Goal: Information Seeking & Learning: Learn about a topic

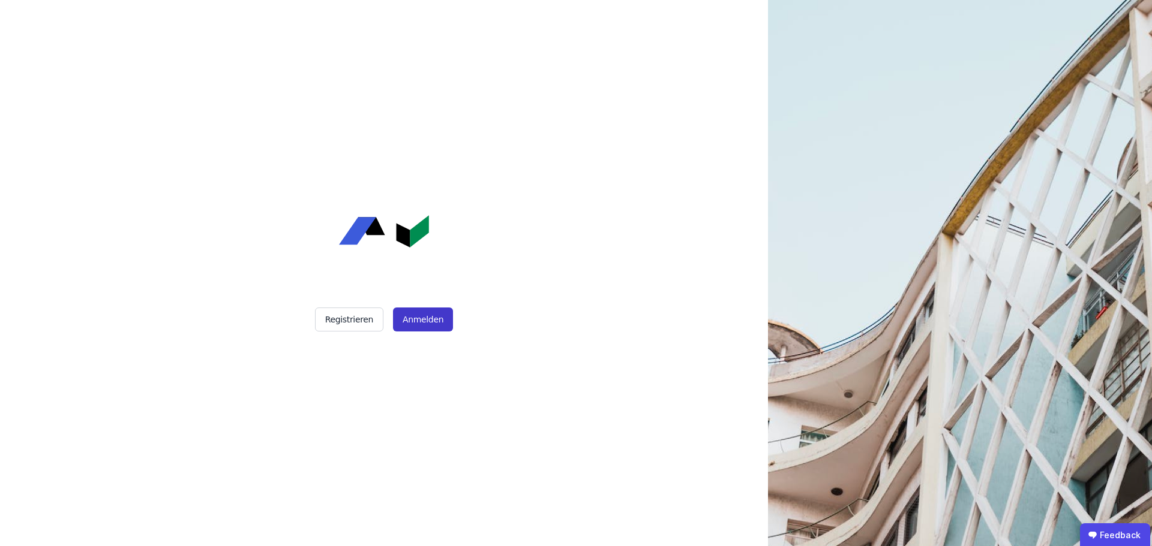
click at [422, 330] on button "Anmelden" at bounding box center [423, 320] width 60 height 24
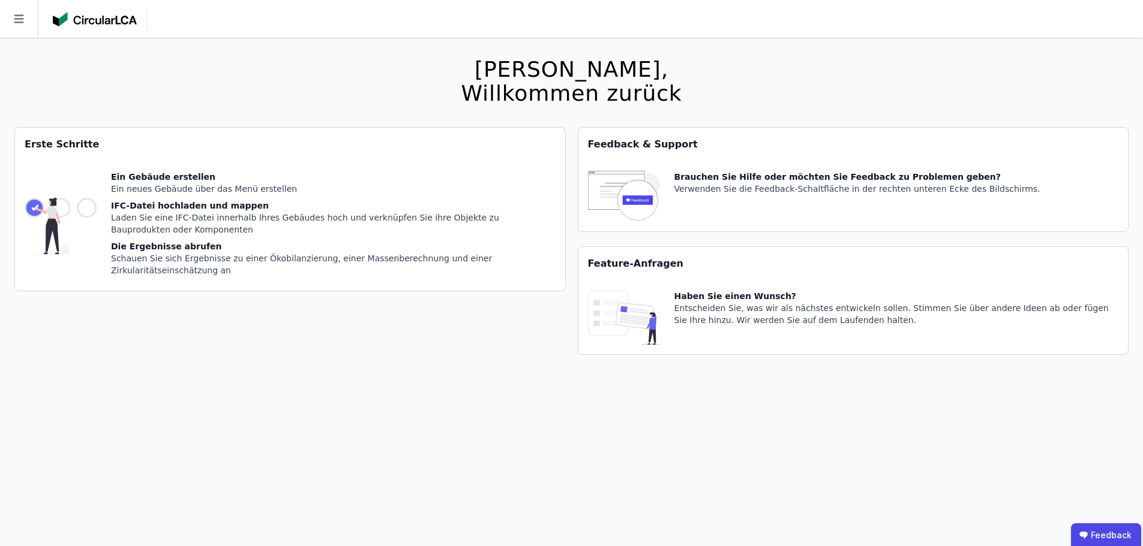
drag, startPoint x: 0, startPoint y: 0, endPoint x: 26, endPoint y: 19, distance: 32.1
click at [26, 19] on icon at bounding box center [19, 19] width 38 height 38
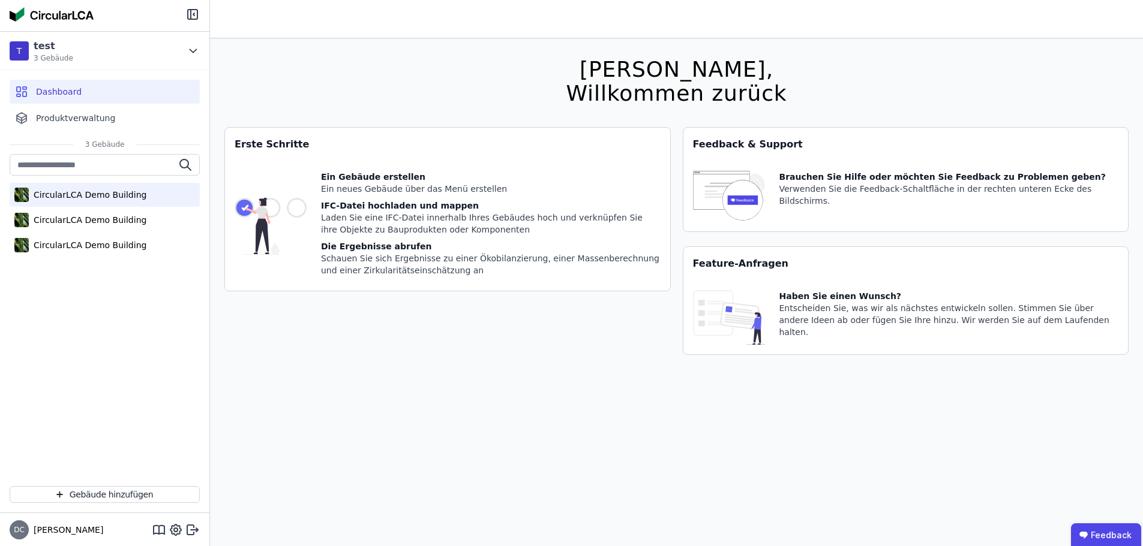
click at [123, 191] on div "CircularLCA Demo Building" at bounding box center [88, 195] width 118 height 12
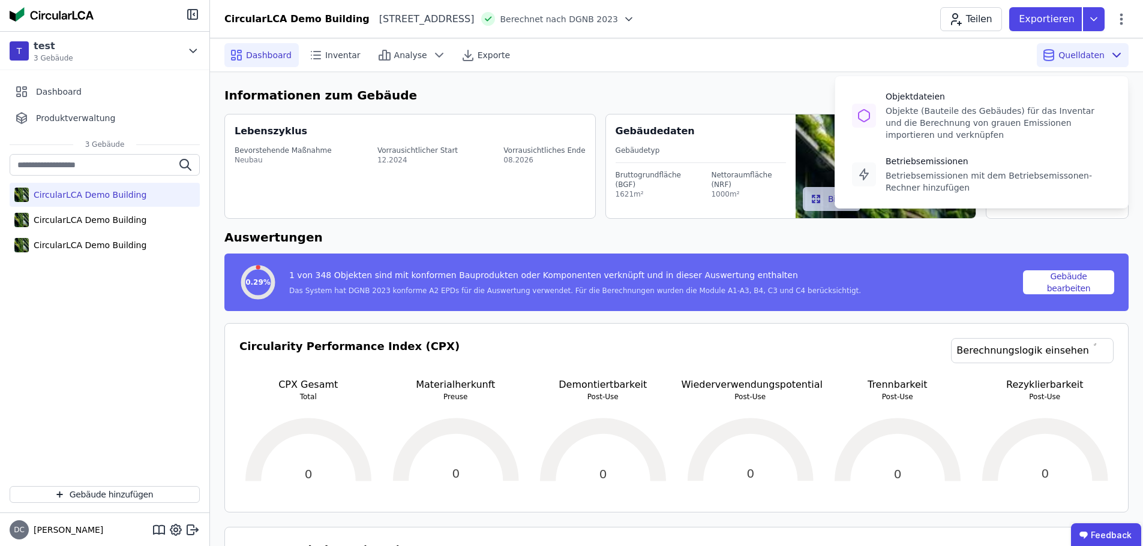
click at [1074, 63] on div "Quelldaten Objektdateien Objekte (Bauteile des Gebäudes) für das Inventar und d…" at bounding box center [1082, 55] width 92 height 24
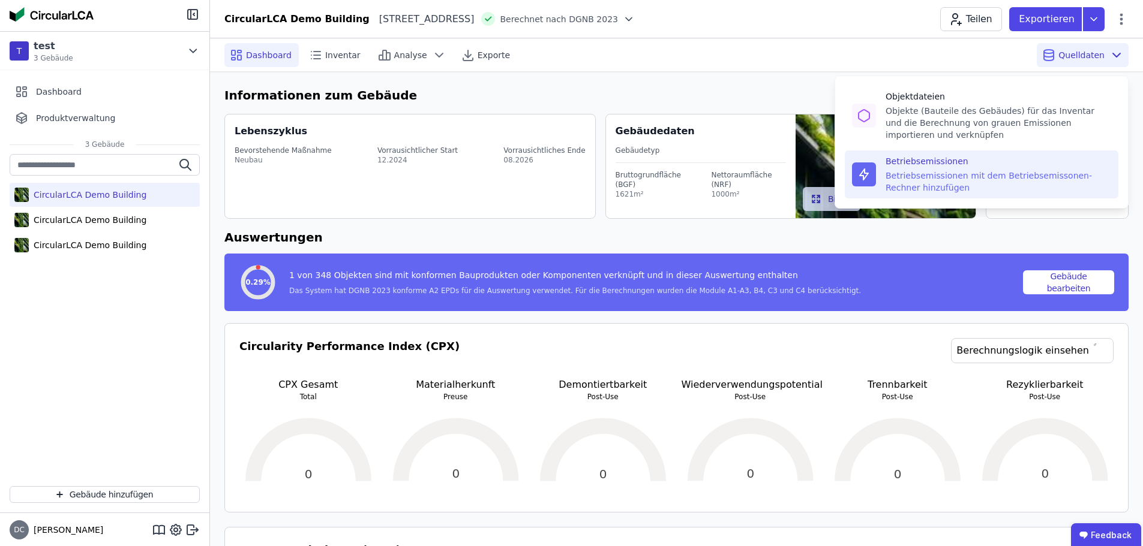
click at [981, 165] on div "Betriebsemissionen" at bounding box center [998, 161] width 226 height 12
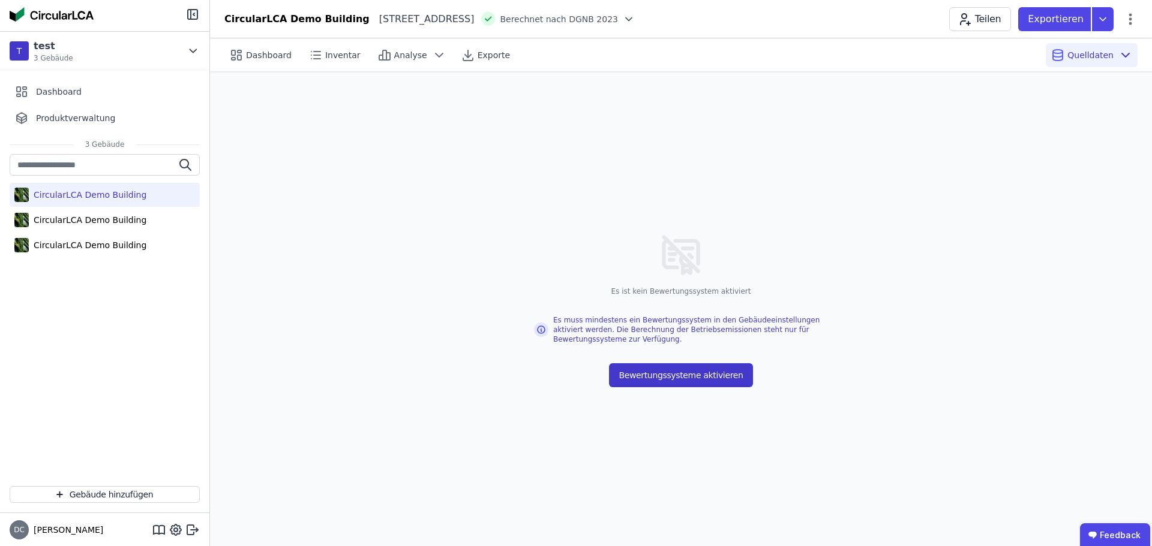
click at [735, 366] on button "Bewertungssysteme aktivieren" at bounding box center [680, 375] width 143 height 24
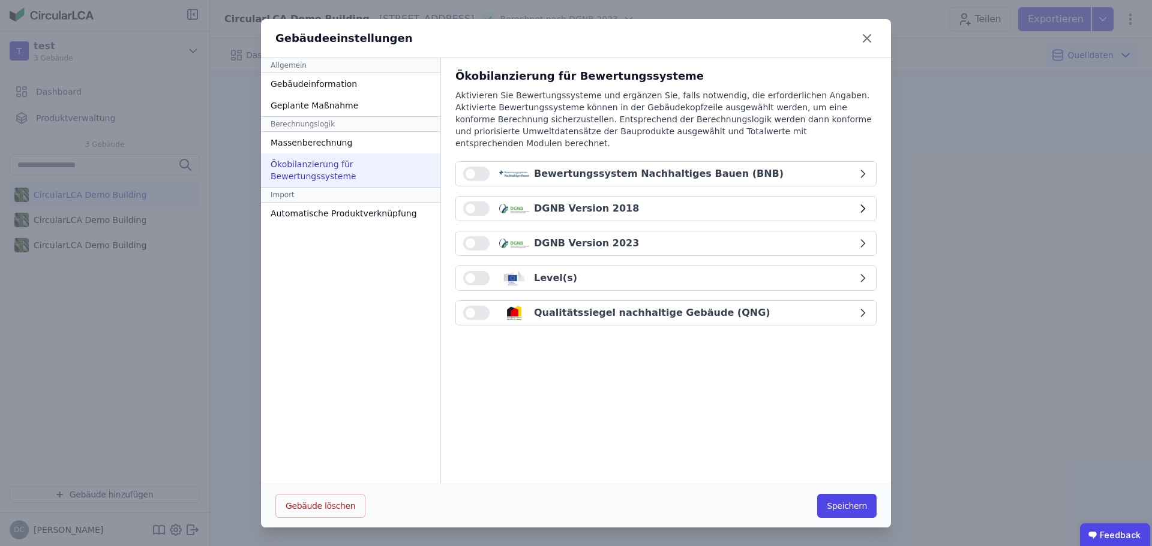
click at [544, 202] on div "DGNB Version 2018" at bounding box center [586, 209] width 105 height 14
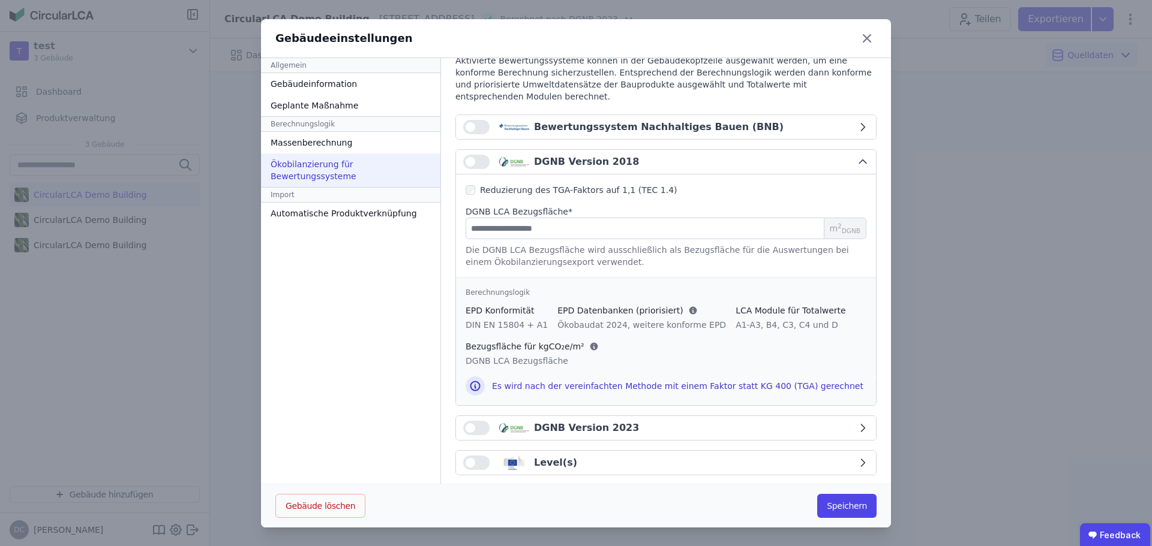
scroll to position [92, 0]
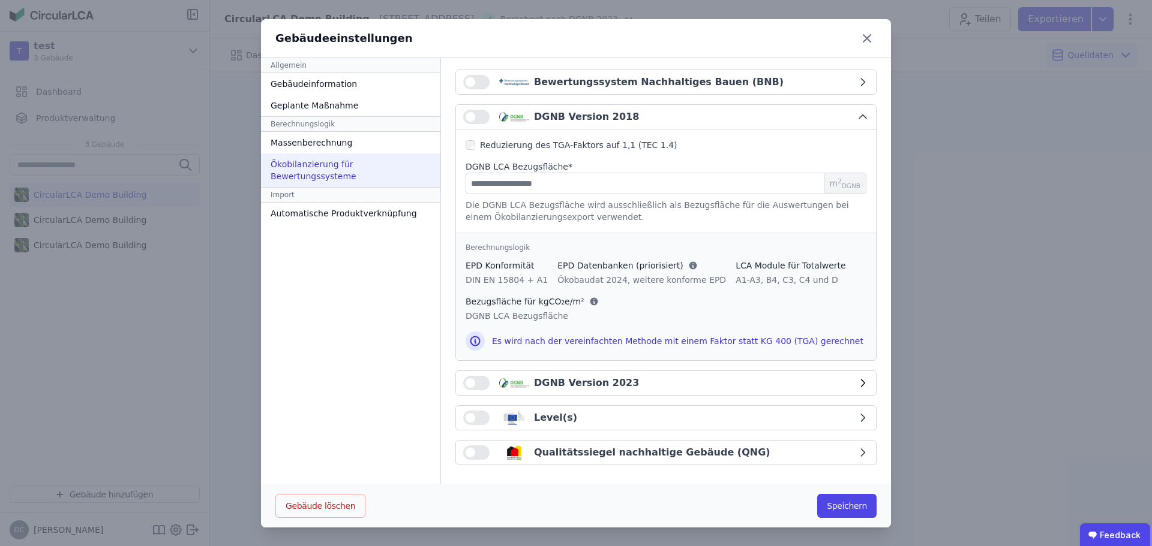
click at [479, 387] on button "button" at bounding box center [476, 383] width 26 height 14
click at [602, 375] on div "DGNB Version 2023" at bounding box center [586, 382] width 105 height 14
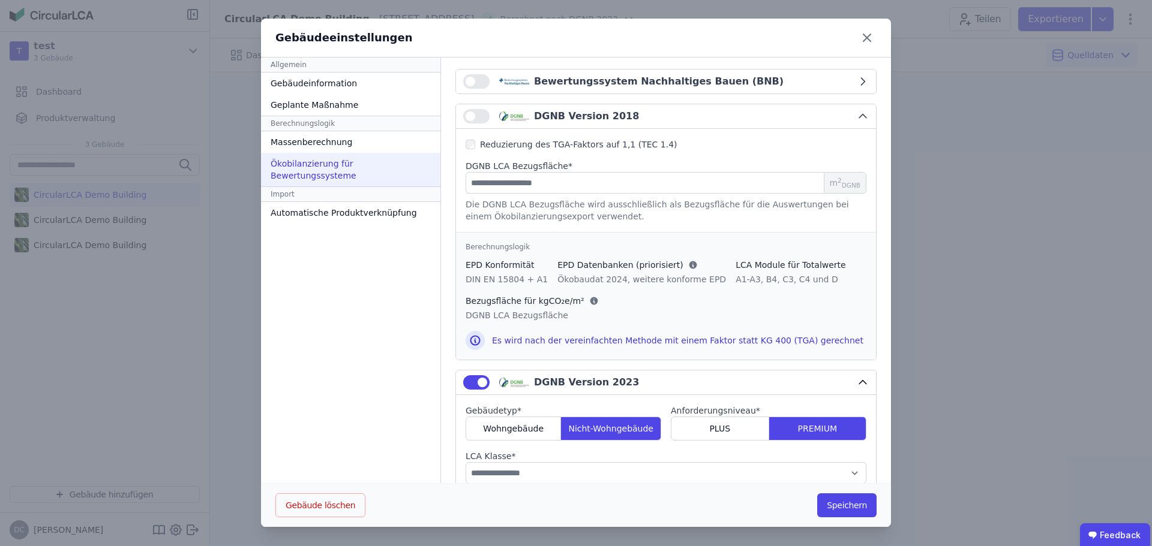
scroll to position [272, 0]
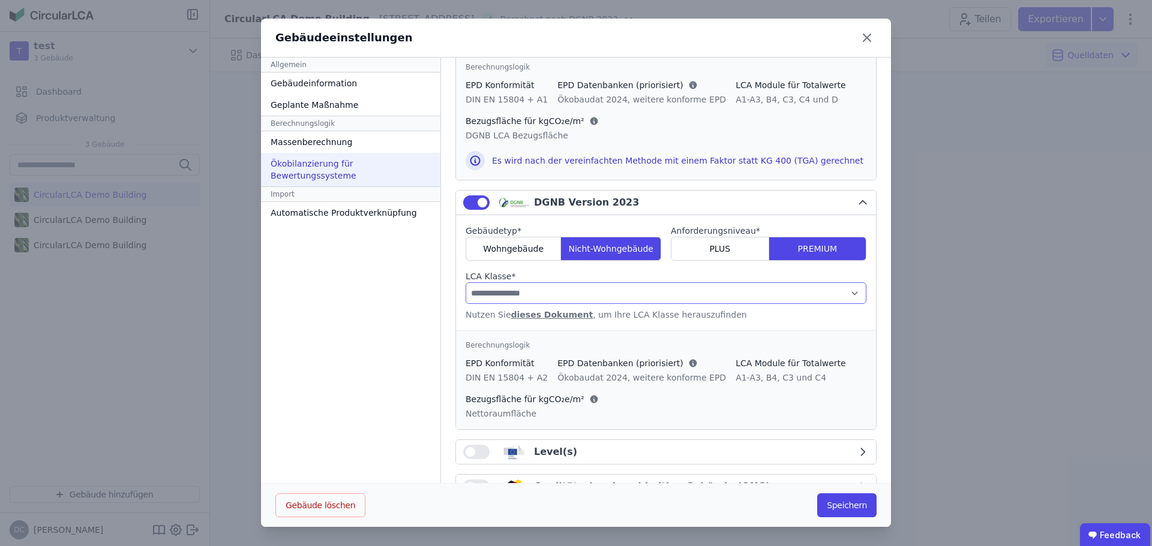
click at [577, 288] on select "**********" at bounding box center [665, 293] width 401 height 22
select select "*"
click at [465, 282] on select "**********" at bounding box center [665, 293] width 401 height 22
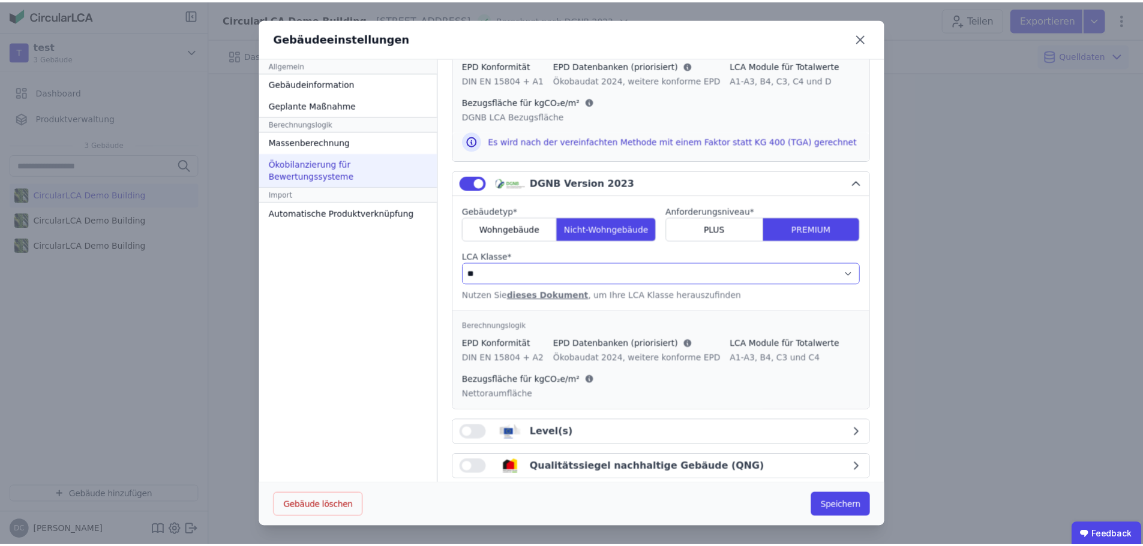
scroll to position [306, 0]
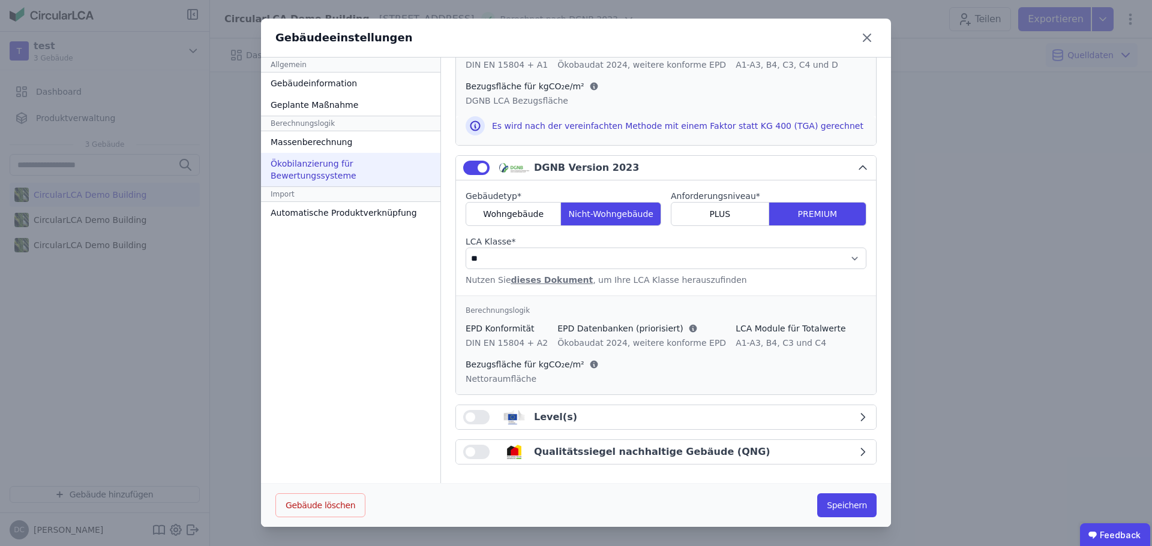
click at [843, 521] on div "Gebäude löschen Speichern" at bounding box center [576, 505] width 630 height 44
click at [843, 512] on button "Speichern" at bounding box center [846, 506] width 59 height 24
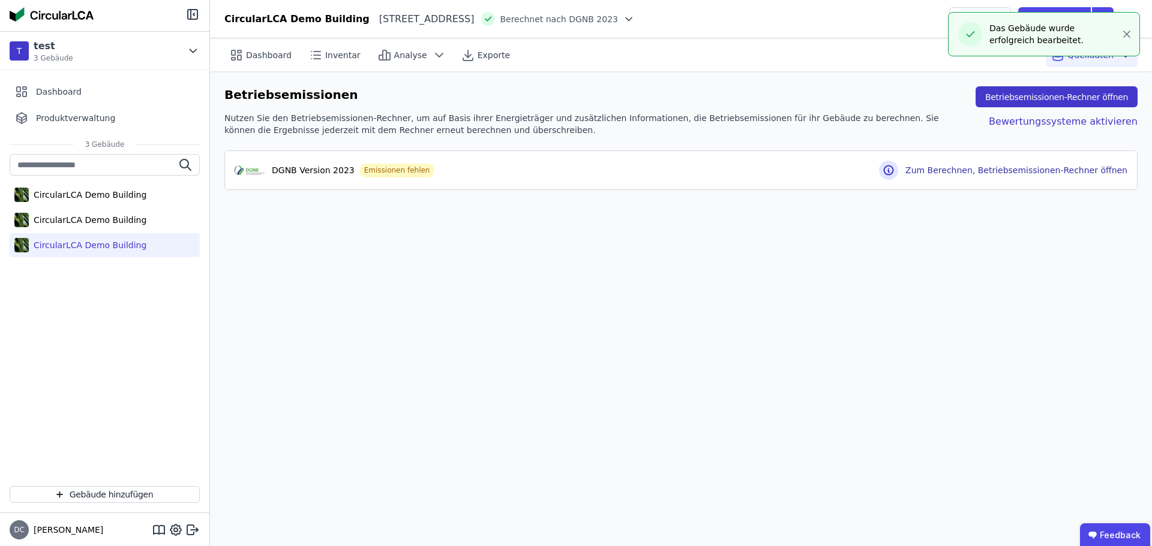
click at [1062, 88] on button "Betriebsemissionen-Rechner öffnen" at bounding box center [1056, 96] width 162 height 21
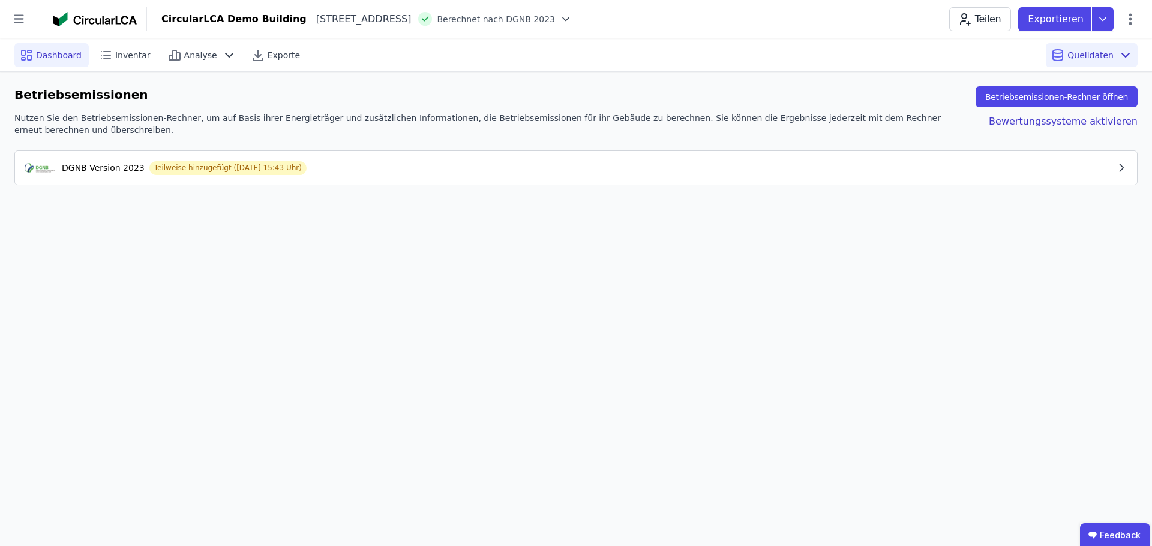
click at [37, 61] on div "Dashboard" at bounding box center [51, 55] width 74 height 24
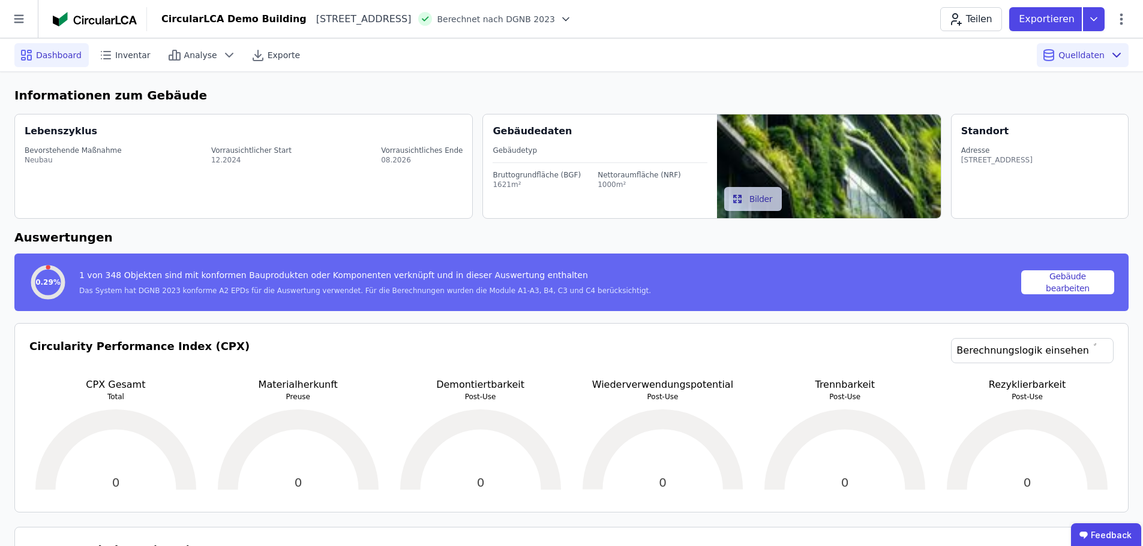
click at [619, 24] on div "CircularLCA Demo Building Heimeranplatz 2 80339 München DE Berechnet nach DGNB …" at bounding box center [645, 19] width 996 height 24
click at [572, 21] on icon at bounding box center [566, 19] width 12 height 12
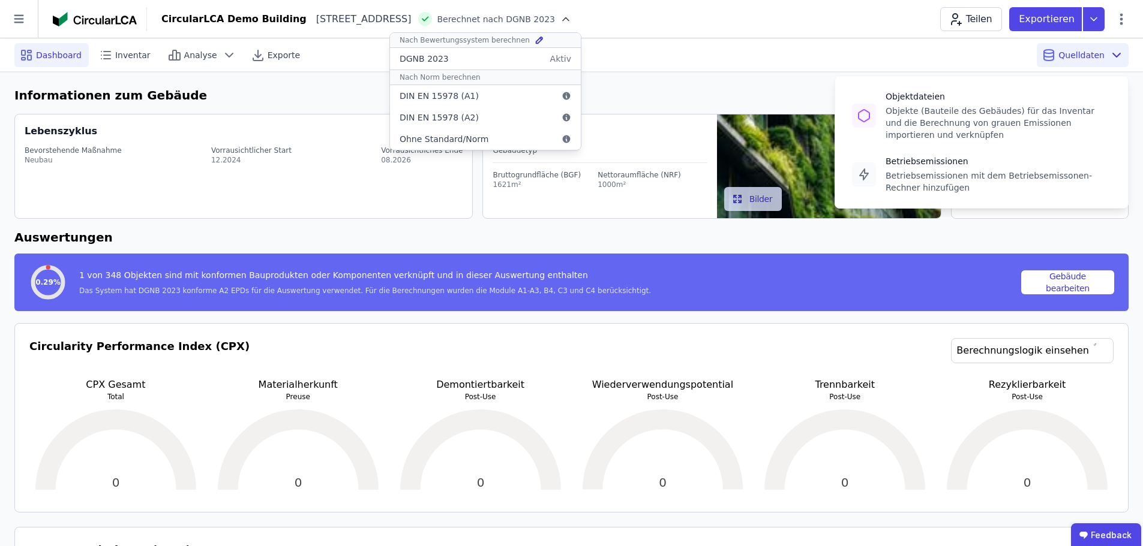
click at [1096, 53] on span "Quelldaten" at bounding box center [1081, 55] width 46 height 12
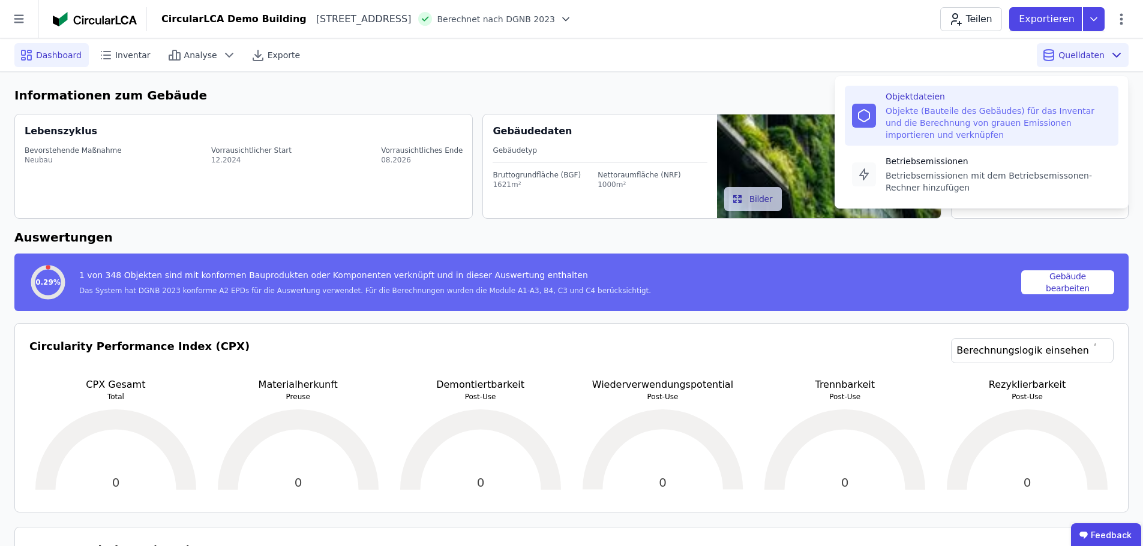
click at [955, 108] on div "Objekte (Bauteile des Gebäudes) für das Inventar und die Berechnung von grauen …" at bounding box center [998, 123] width 226 height 36
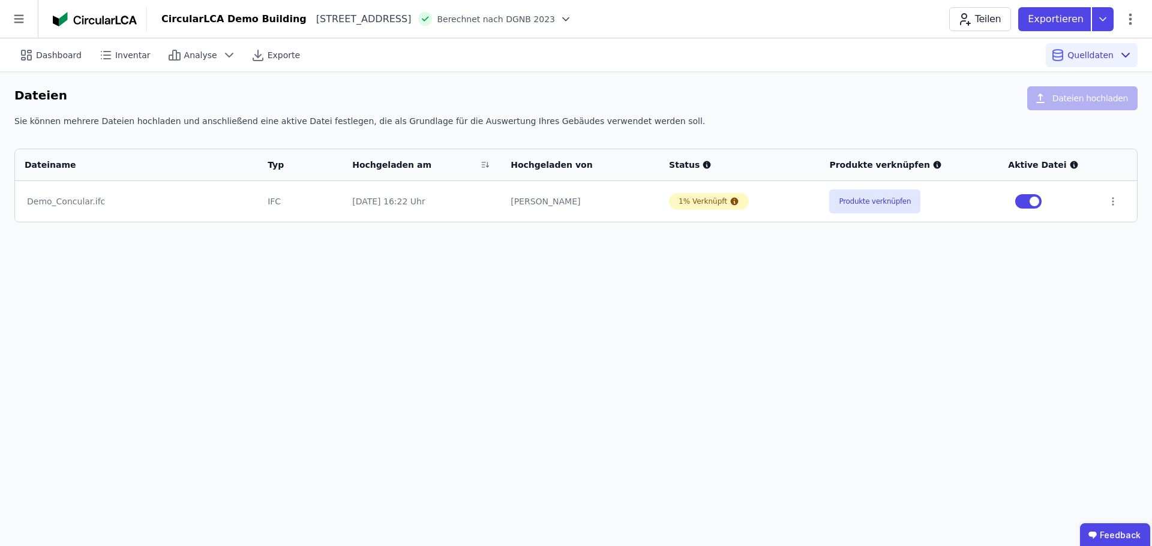
click at [646, 340] on div "Dashboard Inventar Analyse Exporte Quelldaten Dateien Dateien hochladen Sie kön…" at bounding box center [576, 292] width 1152 height 508
drag, startPoint x: 886, startPoint y: 209, endPoint x: 880, endPoint y: 196, distance: 15.3
click at [882, 199] on td "Produkte verknüpfen" at bounding box center [908, 201] width 179 height 41
click at [880, 195] on button "Produkte verknüpfen" at bounding box center [874, 202] width 91 height 24
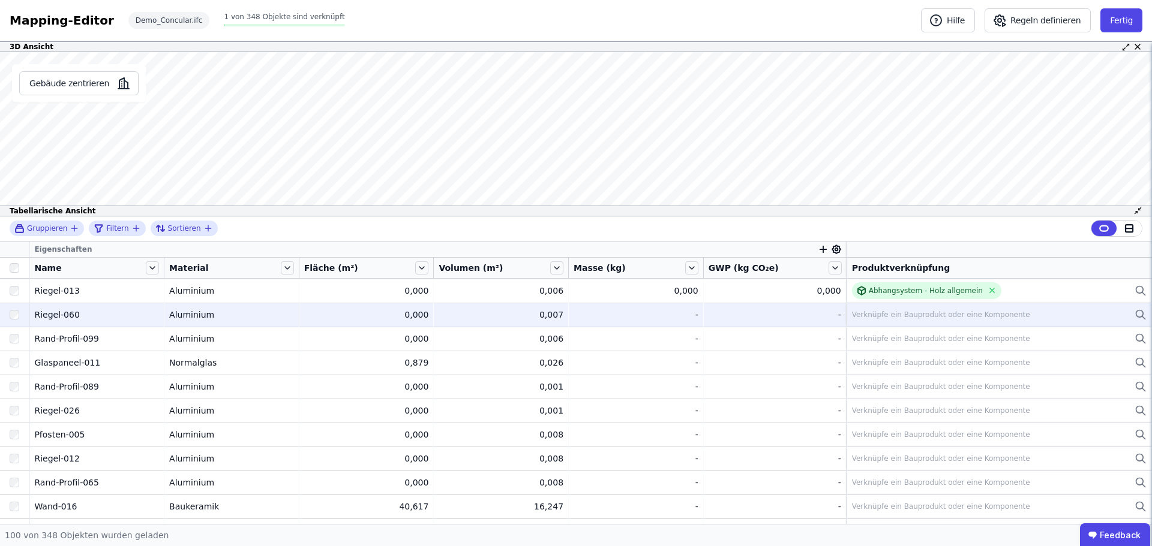
click at [880, 307] on td "Verknüpfe ein Bauprodukt oder eine Komponente Verknüpfe ein Bauprodukt oder ein…" at bounding box center [998, 315] width 305 height 24
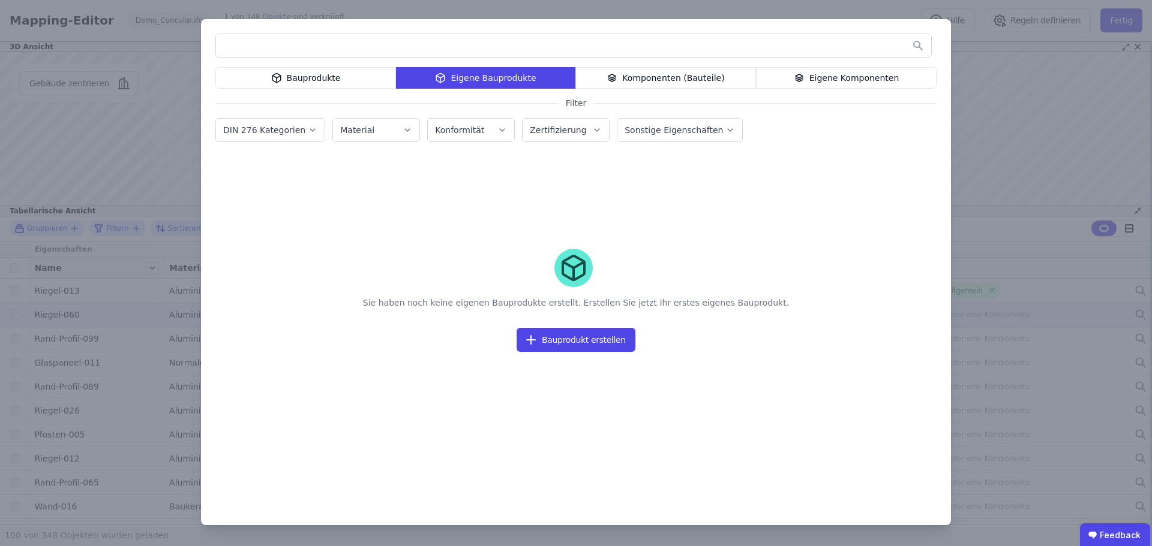
click at [644, 73] on div "Komponenten (Bauteile)" at bounding box center [665, 78] width 181 height 22
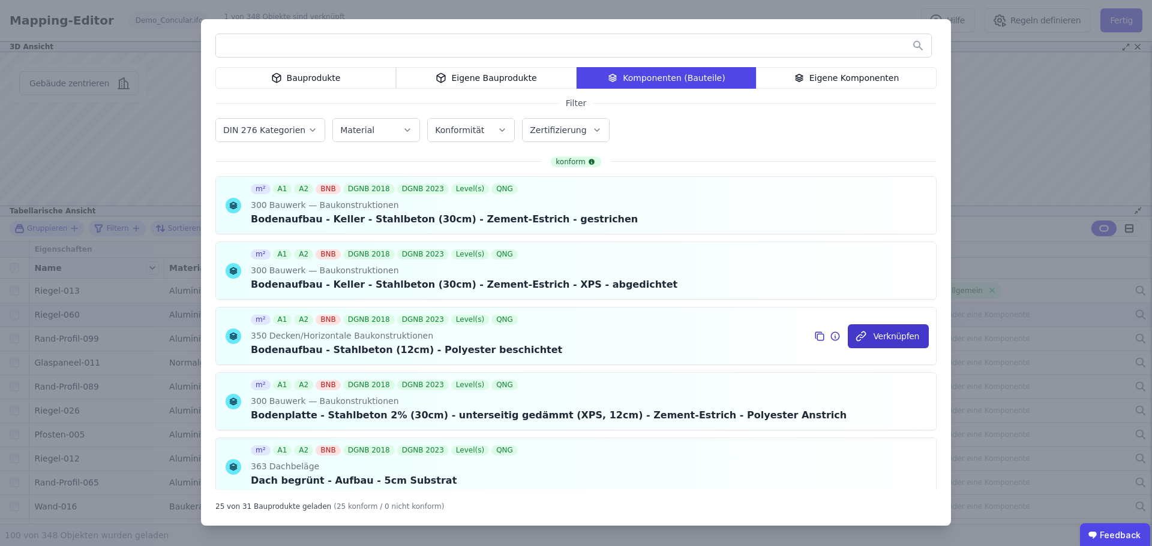
click at [873, 336] on button "Verknüpfen" at bounding box center [887, 336] width 81 height 24
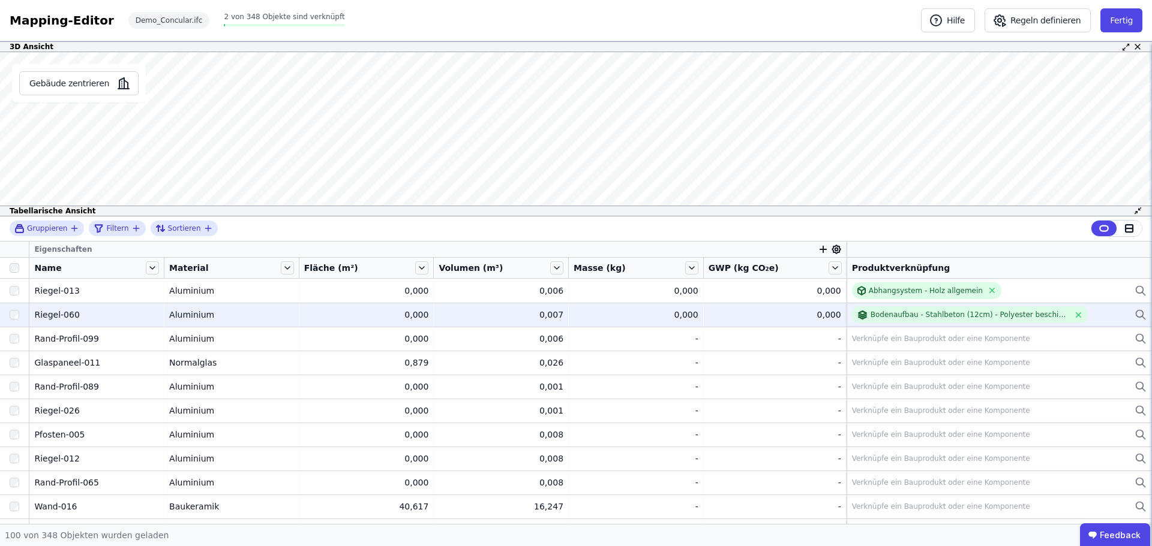
click at [873, 336] on div "Verknüpfe ein Bauprodukt oder eine Komponente" at bounding box center [941, 339] width 178 height 10
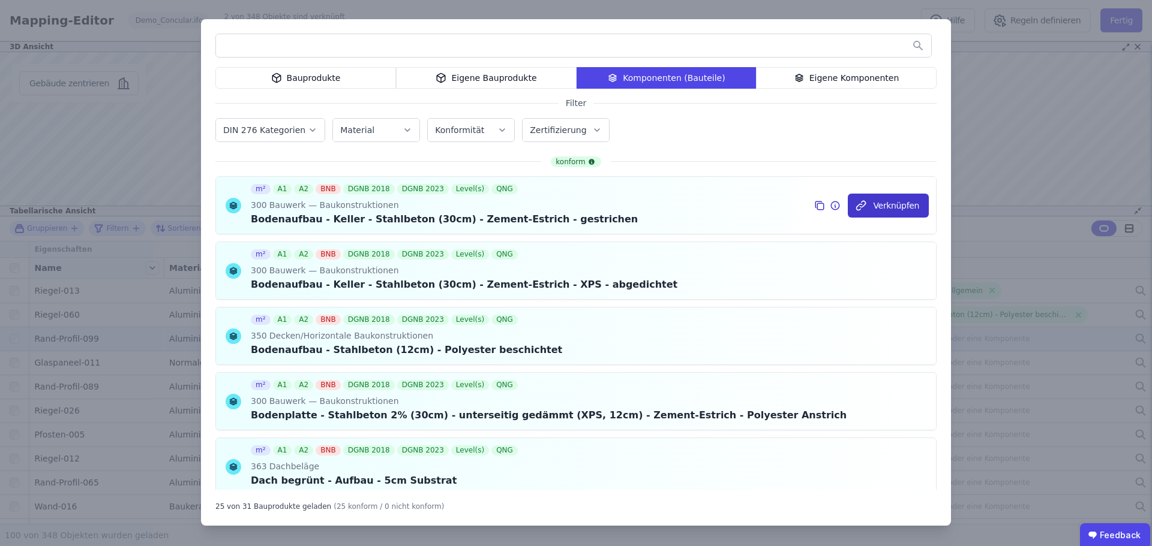
click at [878, 202] on button "Verknüpfen" at bounding box center [887, 206] width 81 height 24
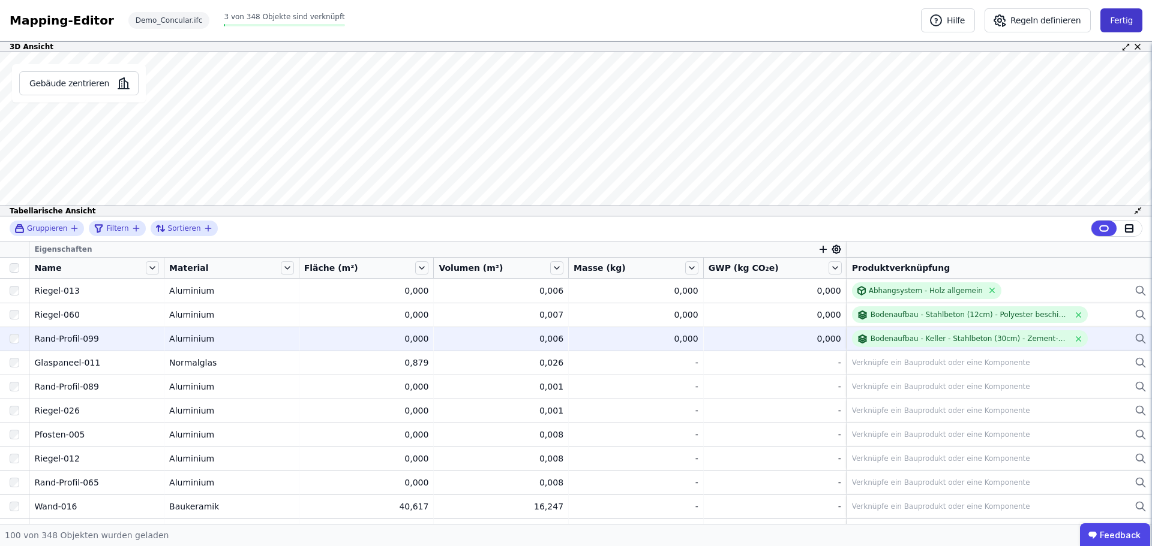
click at [1111, 19] on button "Fertig" at bounding box center [1121, 20] width 42 height 24
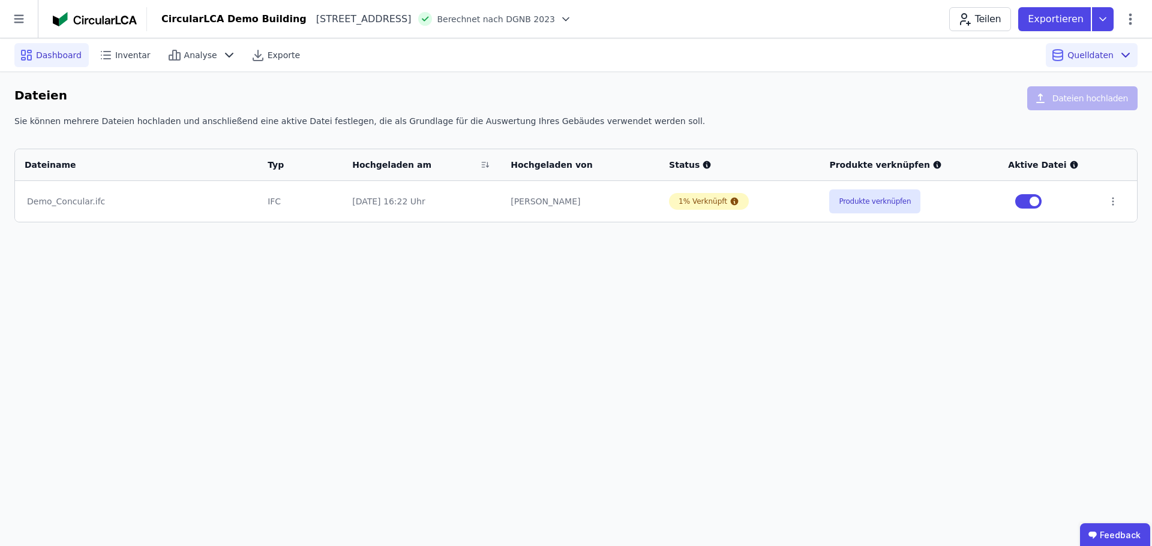
click at [69, 56] on span "Dashboard" at bounding box center [59, 55] width 46 height 12
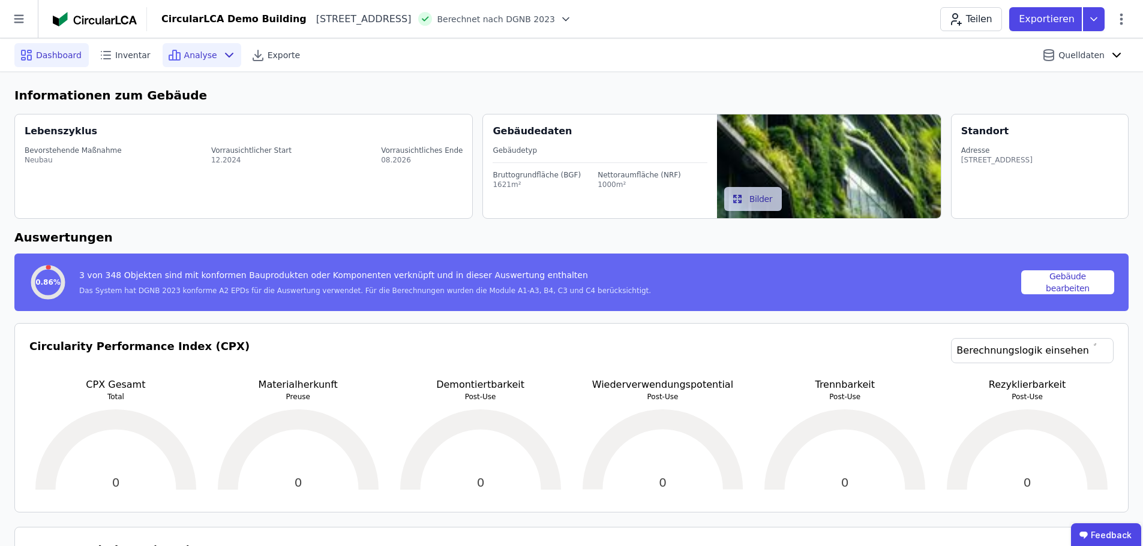
click at [185, 63] on div "Analyse" at bounding box center [202, 55] width 79 height 24
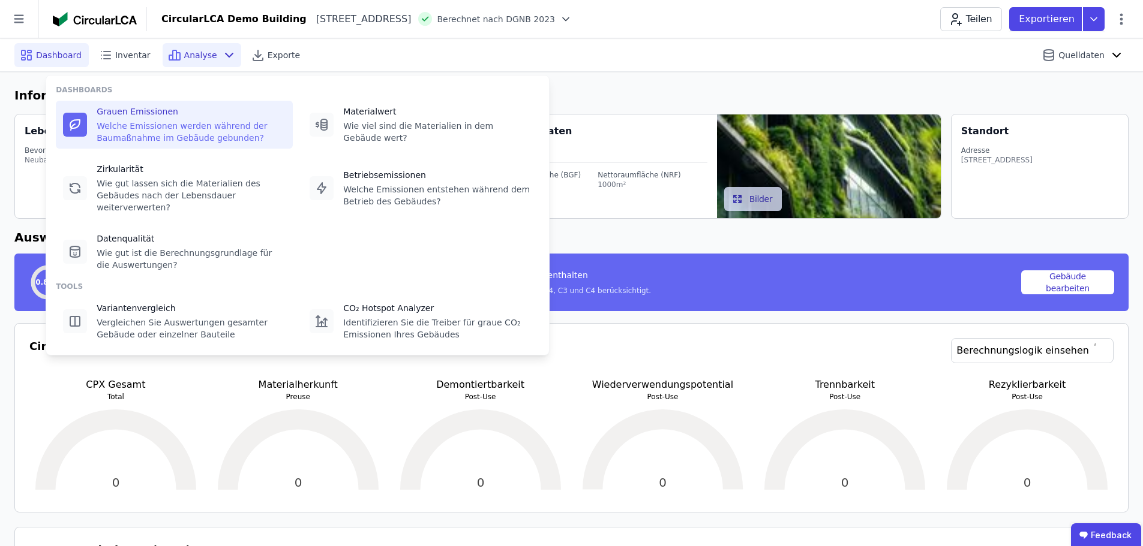
click at [217, 122] on div "Welche Emissionen werden während der Baumaßnahme im Gebäude gebunden?" at bounding box center [191, 132] width 189 height 24
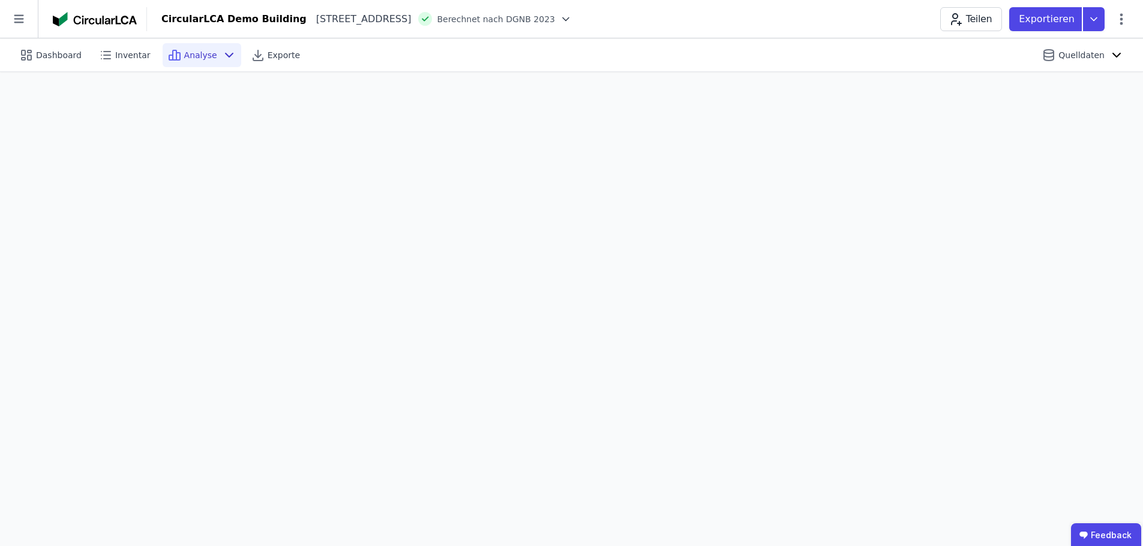
scroll to position [34, 0]
click at [95, 13] on img at bounding box center [95, 19] width 84 height 14
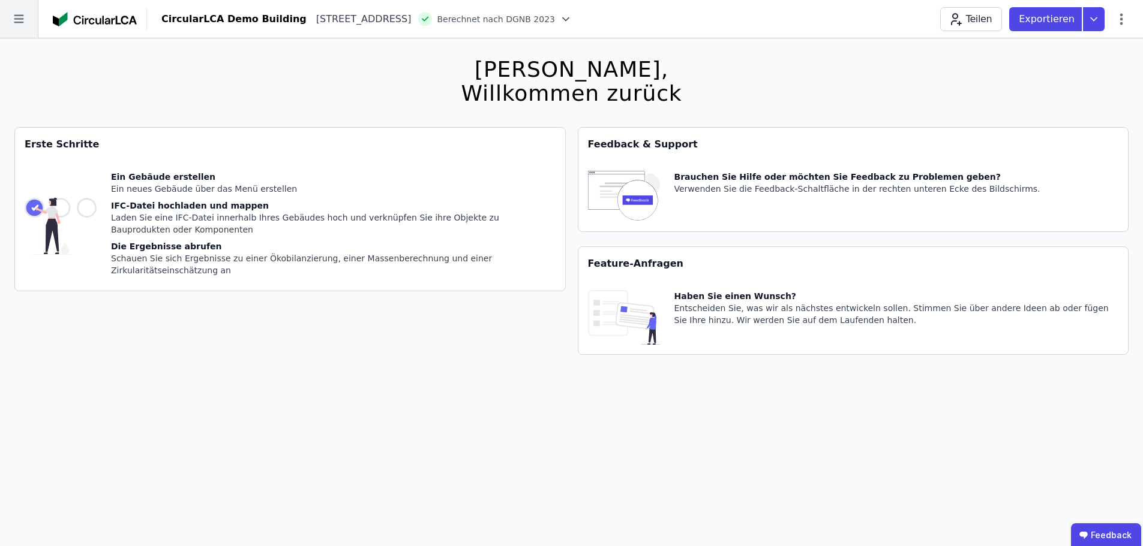
click at [26, 26] on icon at bounding box center [19, 19] width 38 height 38
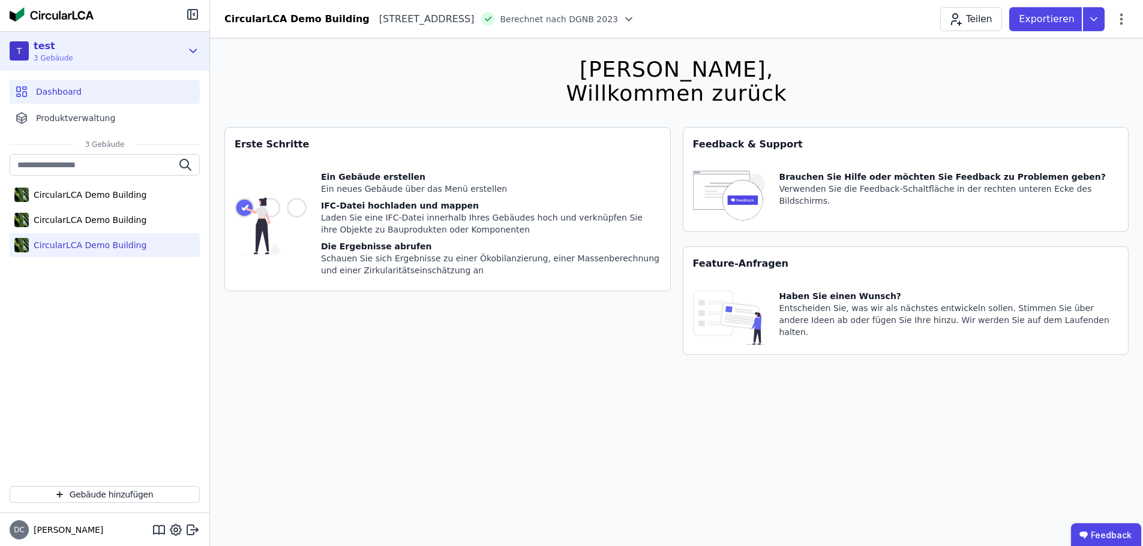
click at [73, 49] on div "T test 3 Gebäude" at bounding box center [96, 51] width 172 height 24
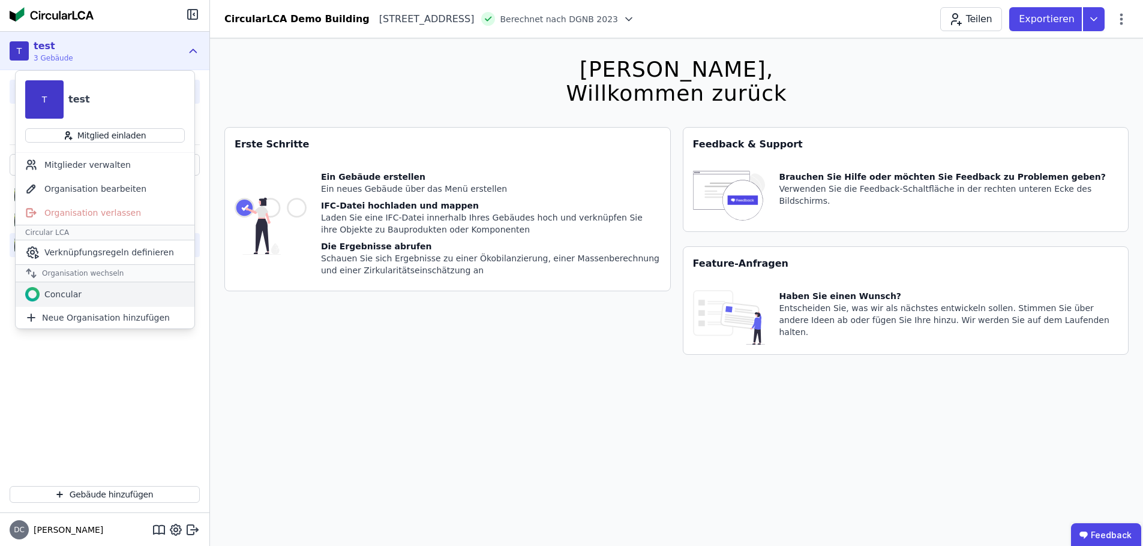
click at [128, 288] on div "Concular" at bounding box center [105, 294] width 179 height 24
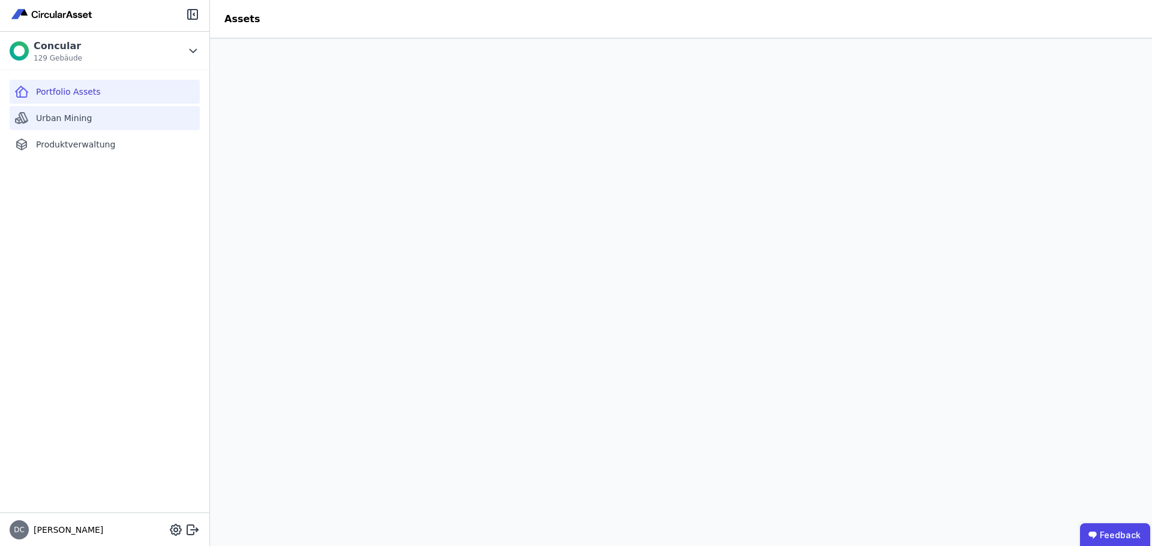
click at [76, 113] on span "Urban Mining" at bounding box center [64, 118] width 56 height 12
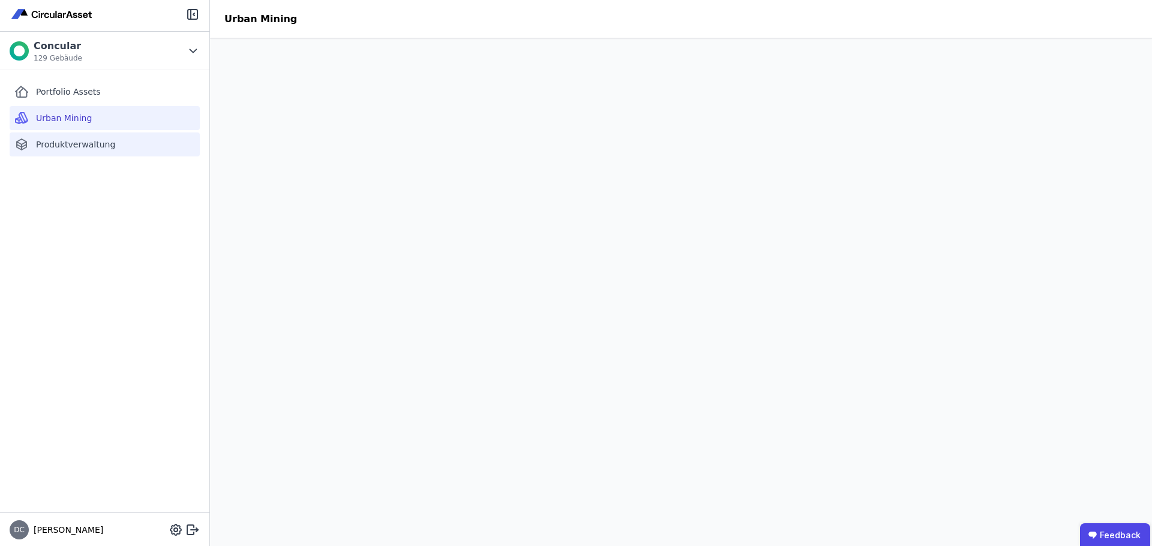
drag, startPoint x: 91, startPoint y: 141, endPoint x: 60, endPoint y: 133, distance: 32.3
click at [60, 133] on div "Produktverwaltung" at bounding box center [105, 145] width 190 height 24
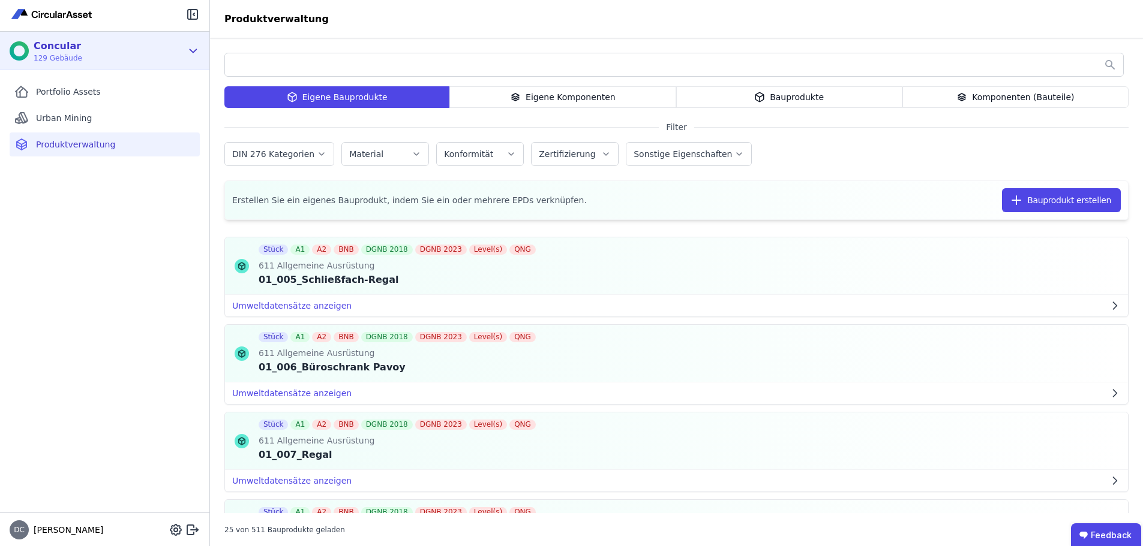
click at [116, 54] on div "Concular 129 Gebäude" at bounding box center [96, 51] width 172 height 24
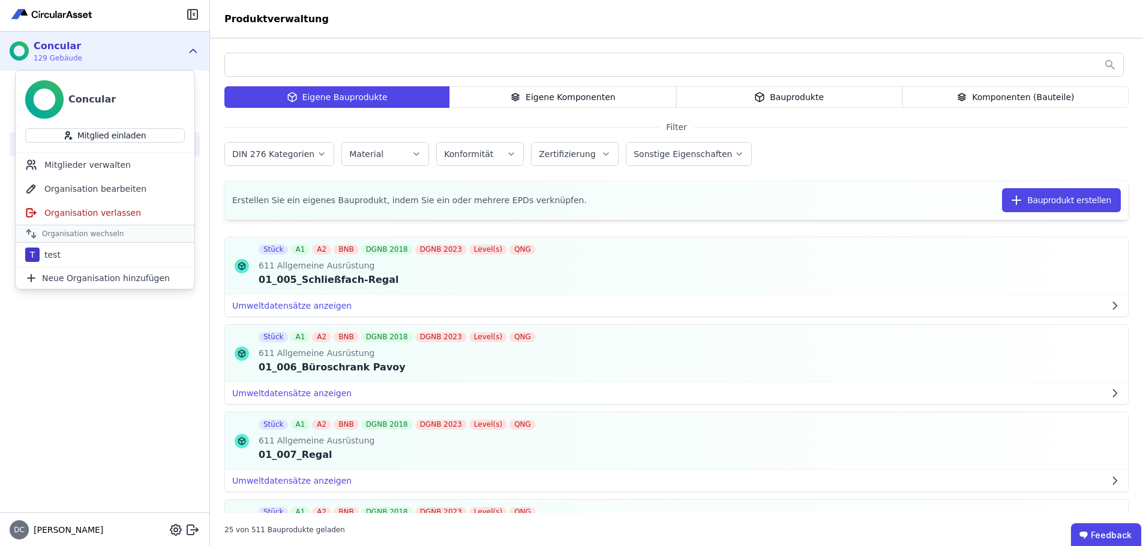
click at [110, 345] on div "Portfolio Assets Urban Mining Produktverwaltung" at bounding box center [104, 291] width 209 height 443
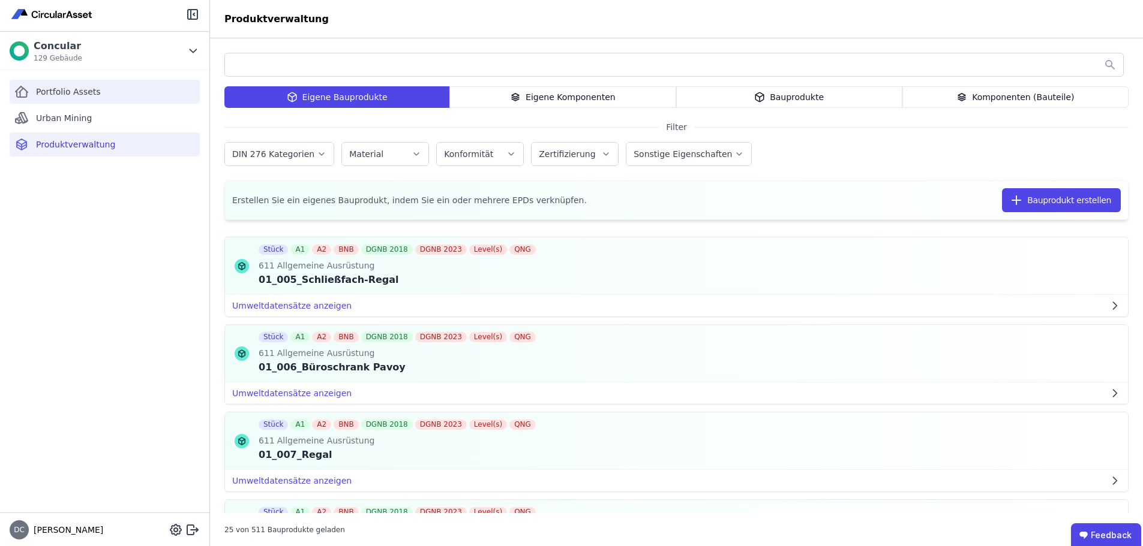
click at [84, 85] on div "Portfolio Assets" at bounding box center [105, 92] width 190 height 24
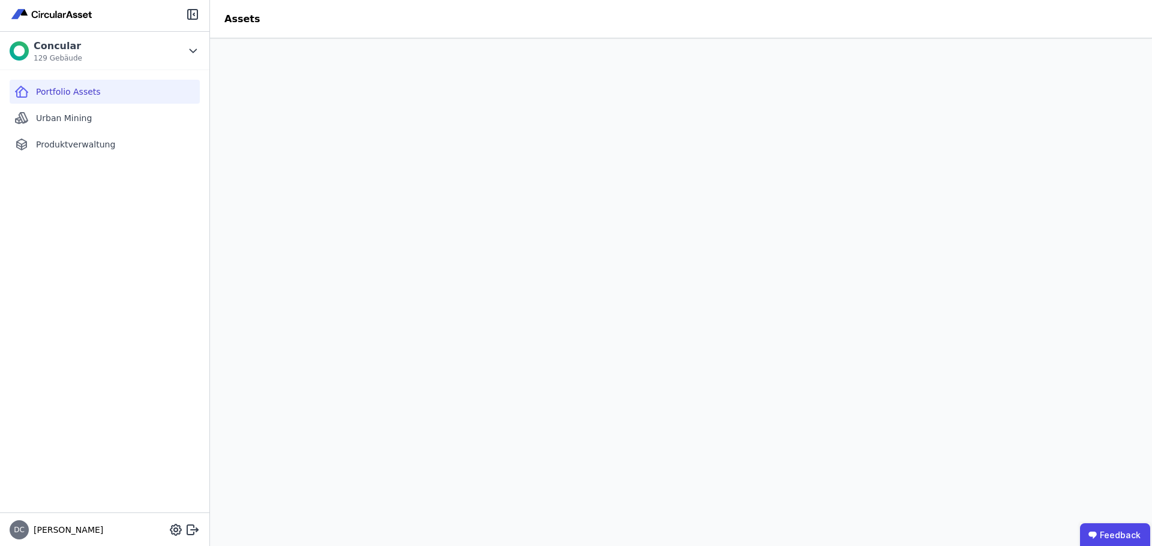
click at [75, 105] on div "Portfolio Assets Urban Mining Produktverwaltung" at bounding box center [104, 291] width 209 height 443
click at [75, 113] on span "Urban Mining" at bounding box center [64, 118] width 56 height 12
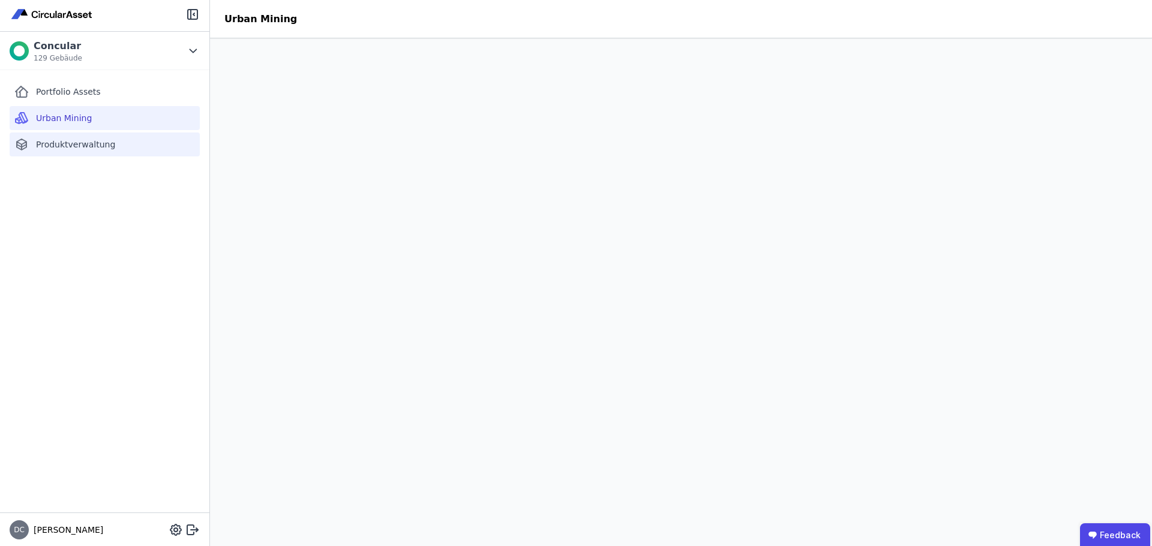
click at [80, 149] on span "Produktverwaltung" at bounding box center [75, 145] width 79 height 12
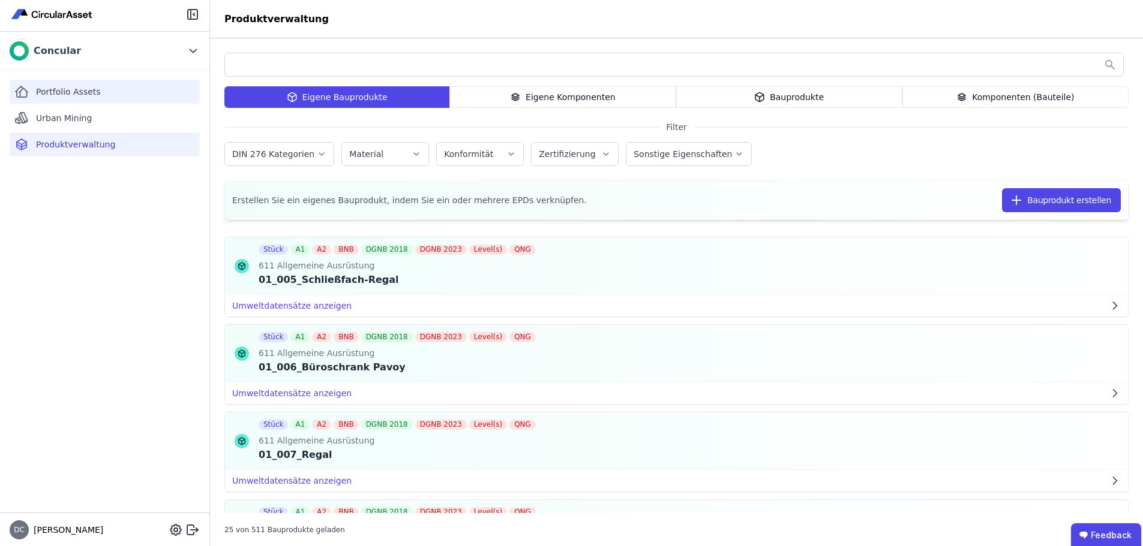
click at [80, 92] on span "Portfolio Assets" at bounding box center [68, 92] width 65 height 12
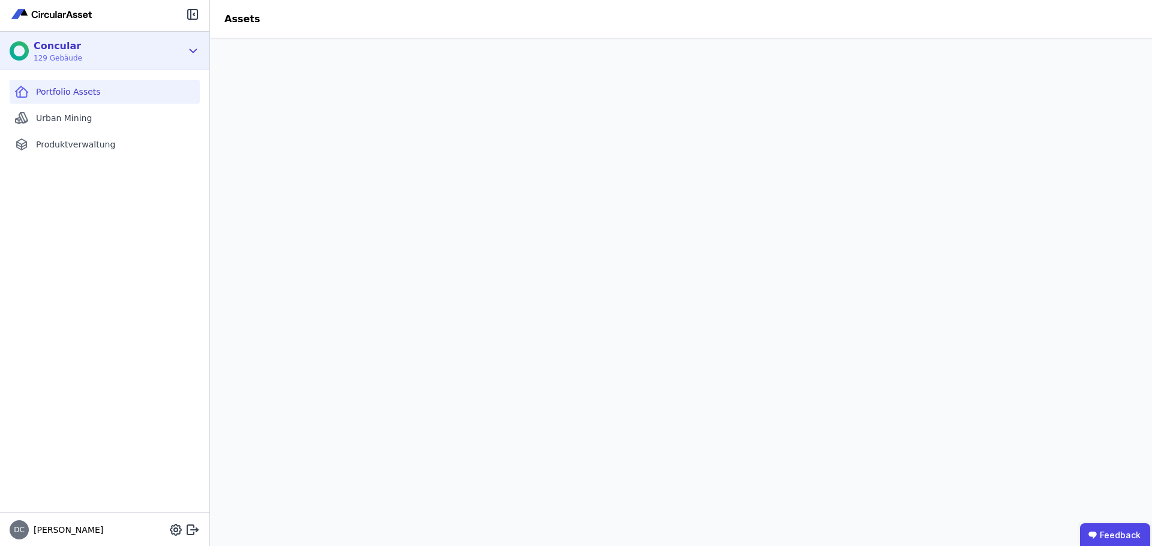
click at [190, 52] on icon at bounding box center [193, 51] width 13 height 14
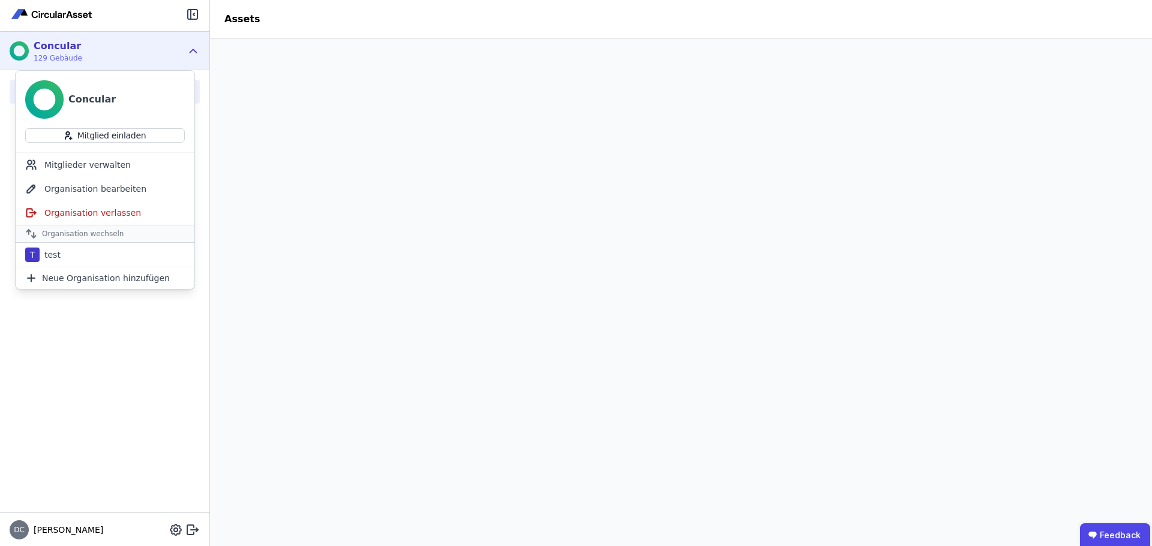
click at [190, 52] on icon at bounding box center [193, 50] width 7 height 3
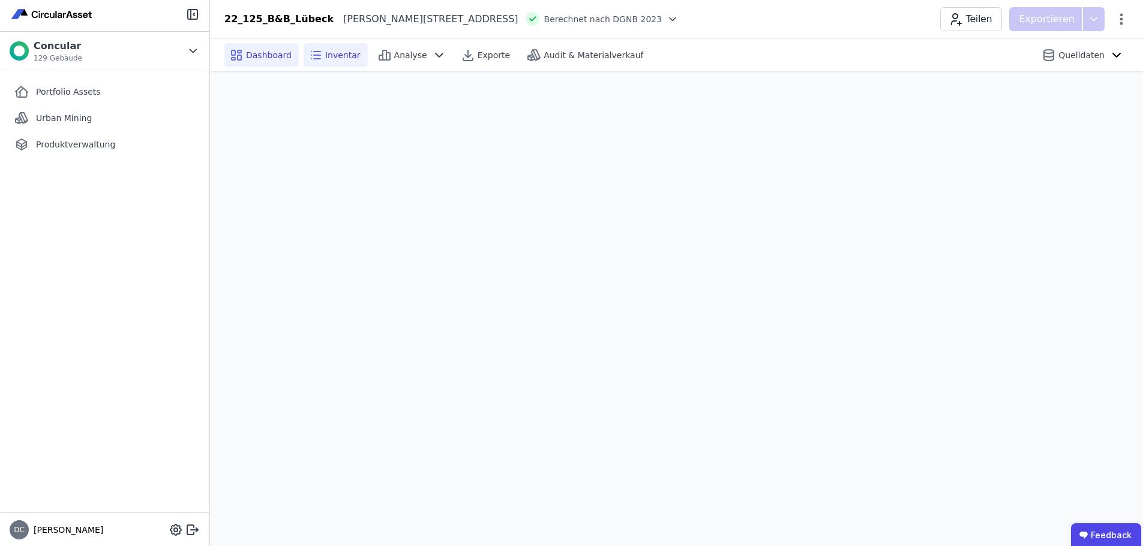
click at [356, 54] on div "Inventar" at bounding box center [335, 55] width 64 height 24
click at [351, 54] on span "Inventar" at bounding box center [342, 55] width 35 height 12
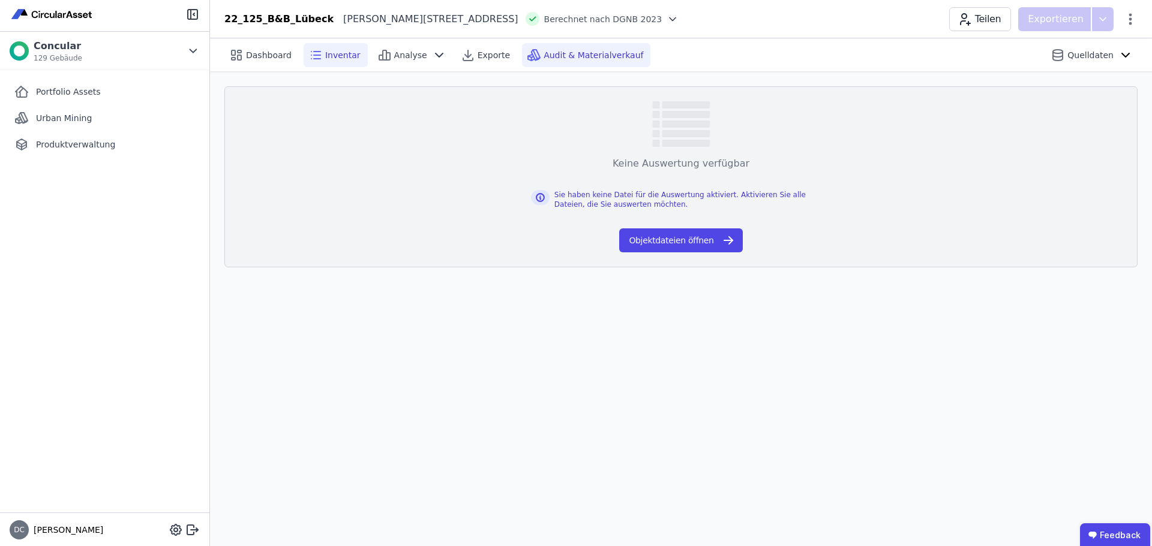
click at [588, 51] on span "Audit & Materialverkauf" at bounding box center [593, 55] width 100 height 12
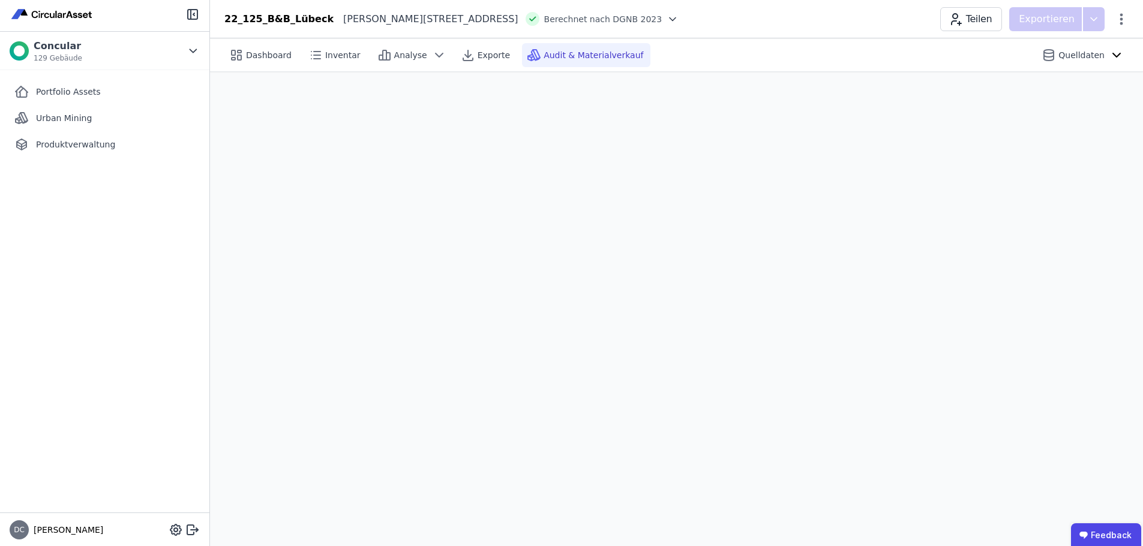
click at [248, 12] on div "22_125_B&B_Lübeck" at bounding box center [278, 19] width 109 height 14
click at [254, 58] on span "Dashboard" at bounding box center [269, 55] width 46 height 12
